Goal: Transaction & Acquisition: Purchase product/service

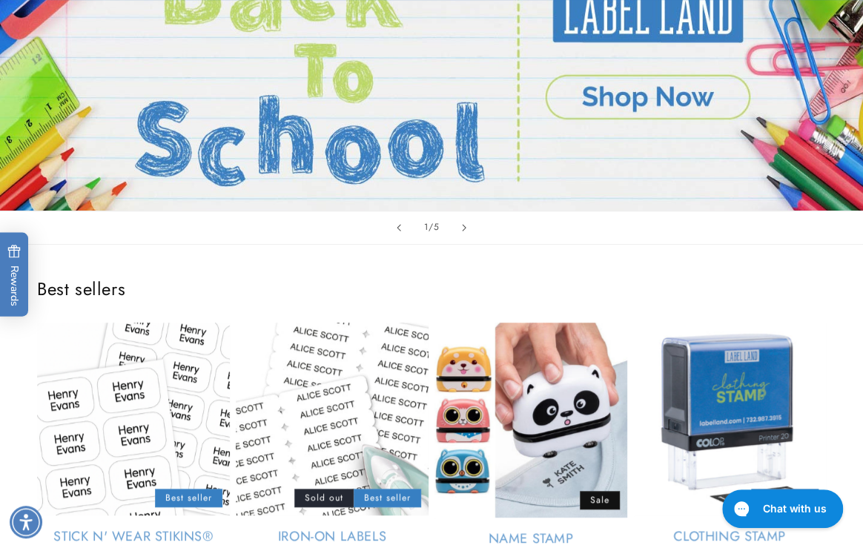
scroll to position [337, 0]
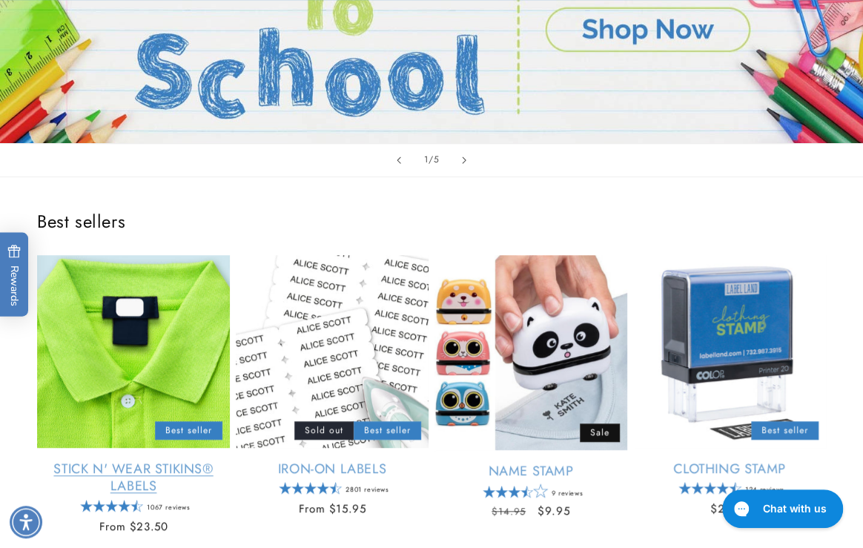
click at [141, 460] on link "Stick N' Wear Stikins® Labels" at bounding box center [133, 477] width 193 height 35
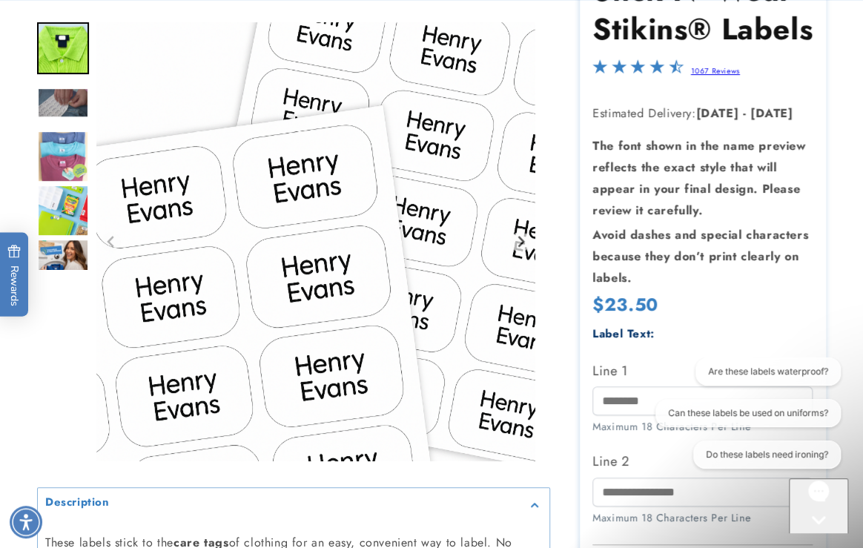
scroll to position [269, 0]
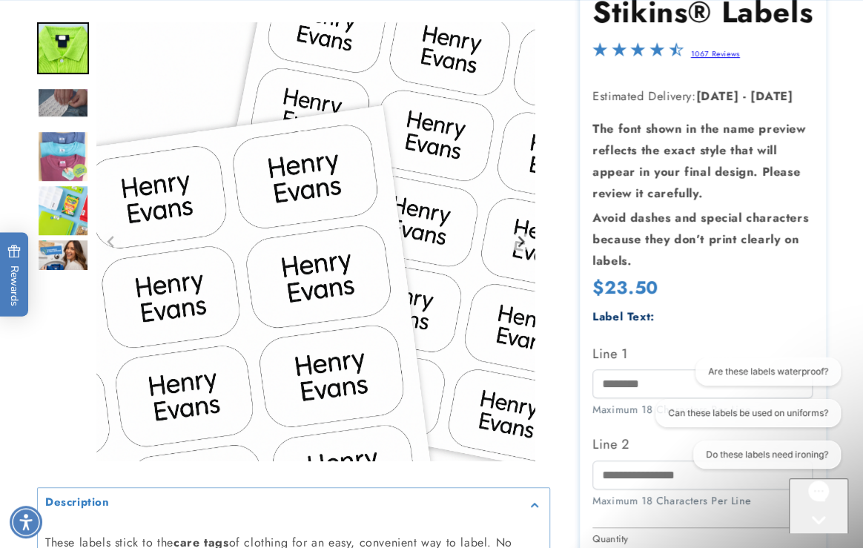
click at [824, 538] on icon "Gorgias live chat" at bounding box center [818, 545] width 15 height 15
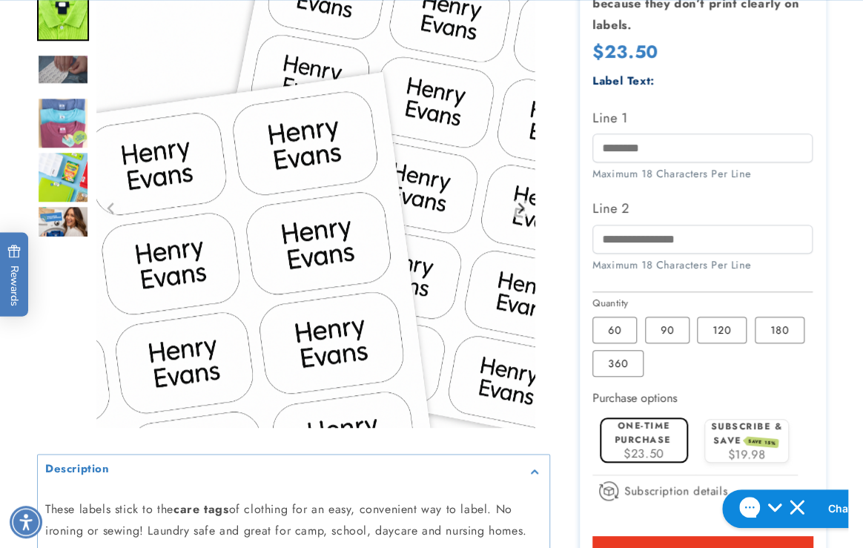
scroll to position [539, 0]
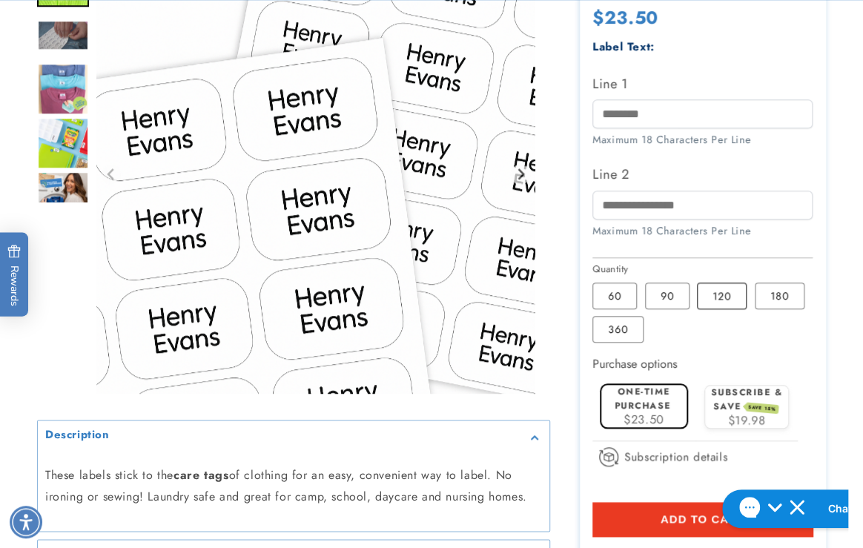
click at [724, 303] on label "120 Variant sold out or unavailable" at bounding box center [722, 295] width 50 height 27
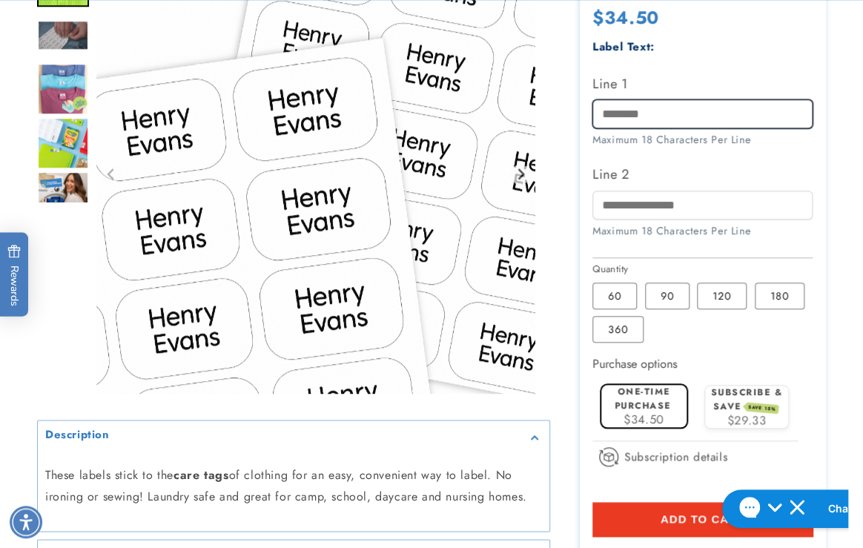
click at [629, 105] on input "Line 1" at bounding box center [702, 113] width 220 height 29
click at [635, 110] on input "Line 1" at bounding box center [702, 113] width 220 height 29
type input "***"
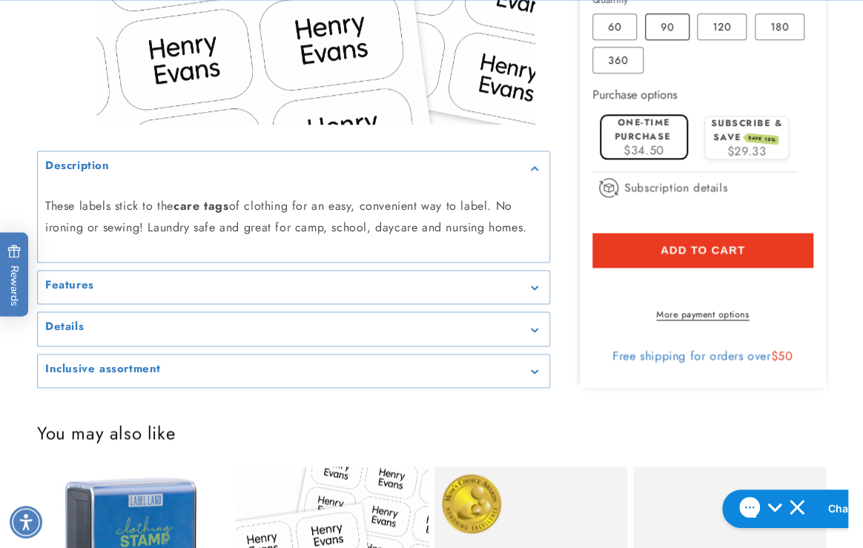
scroll to position [808, 0]
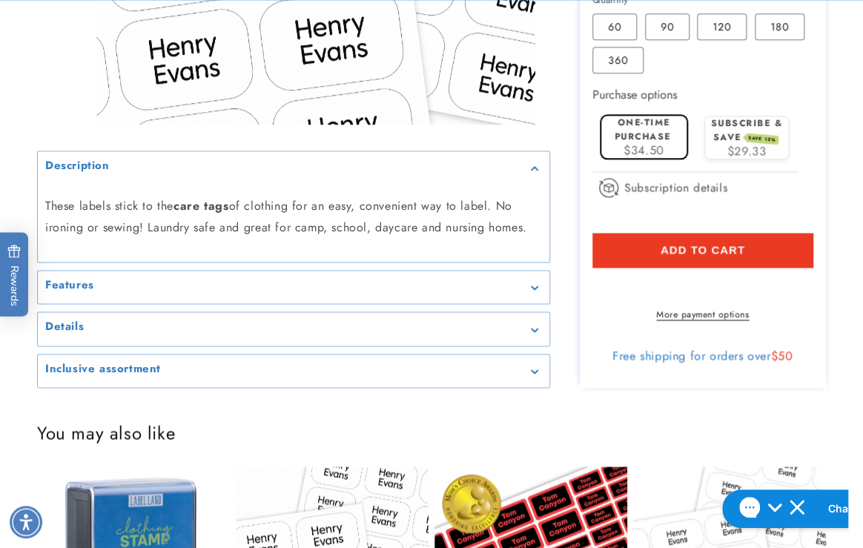
type input "**********"
click at [634, 252] on button "Add to cart" at bounding box center [702, 250] width 220 height 34
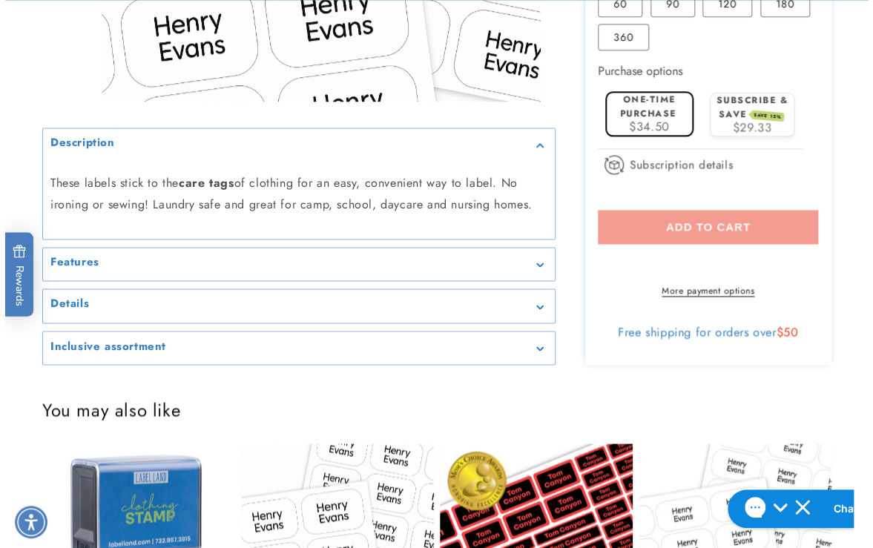
scroll to position [876, 0]
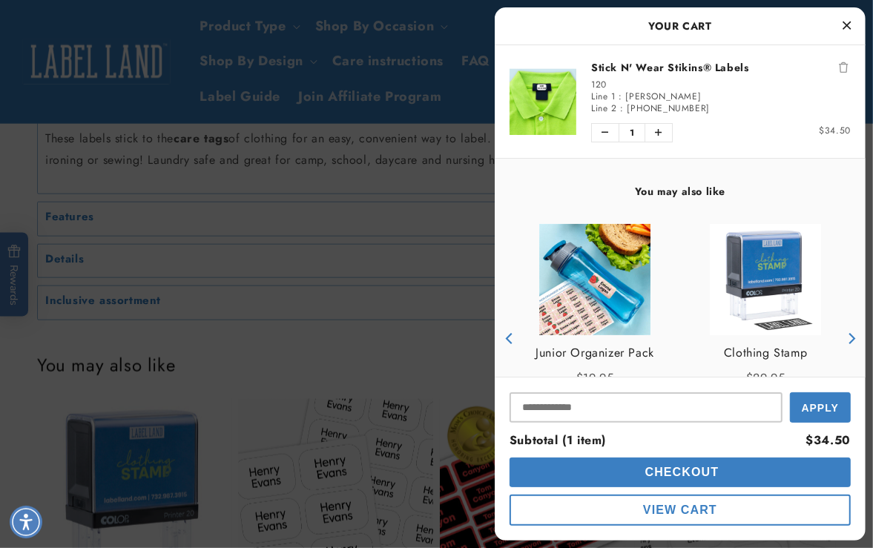
click at [623, 475] on button "Checkout" at bounding box center [679, 472] width 341 height 30
